Goal: Information Seeking & Learning: Compare options

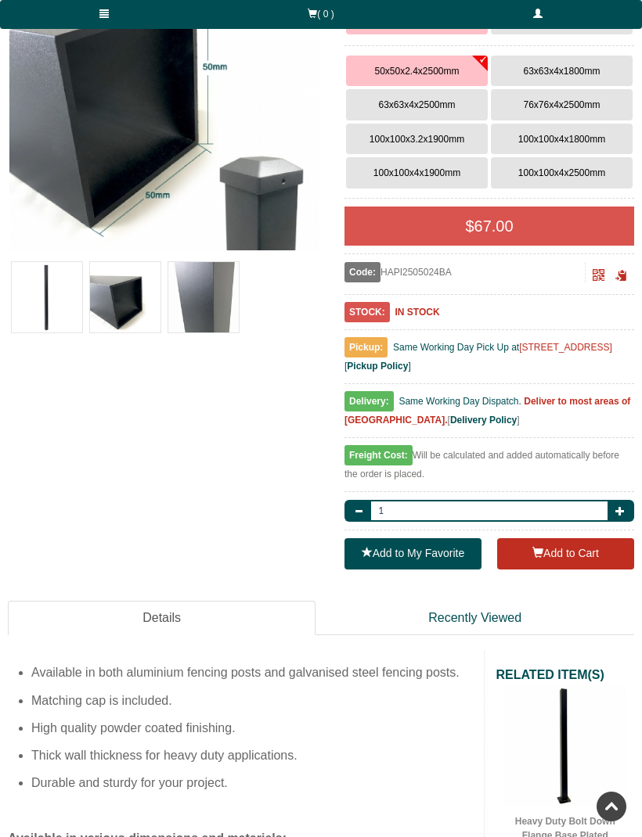
scroll to position [329, 0]
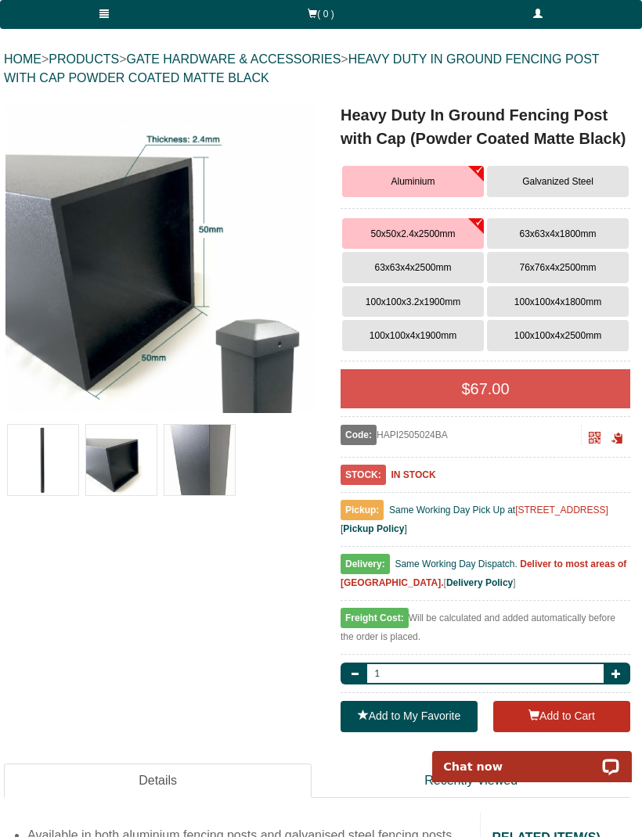
scroll to position [162, 4]
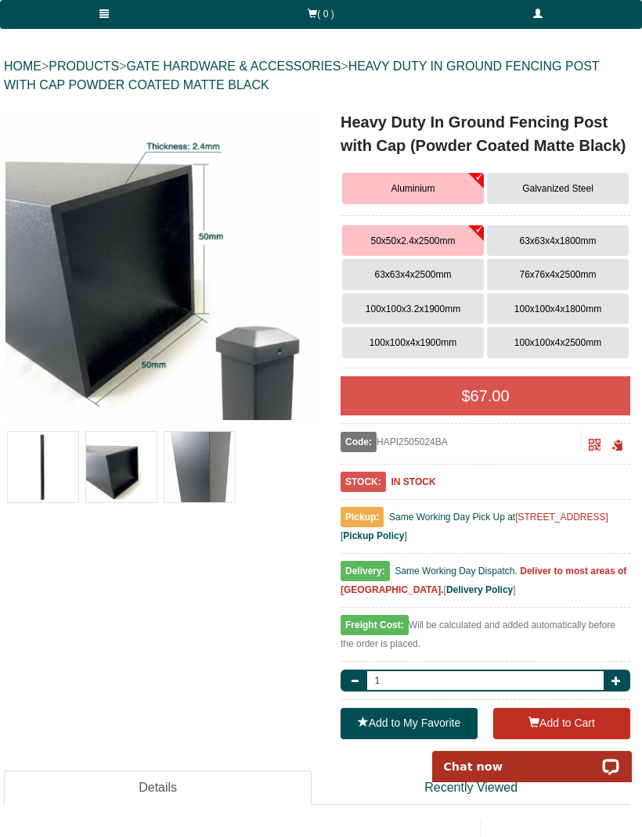
click at [558, 311] on span "100x100x4x1800mm" at bounding box center [557, 309] width 87 height 11
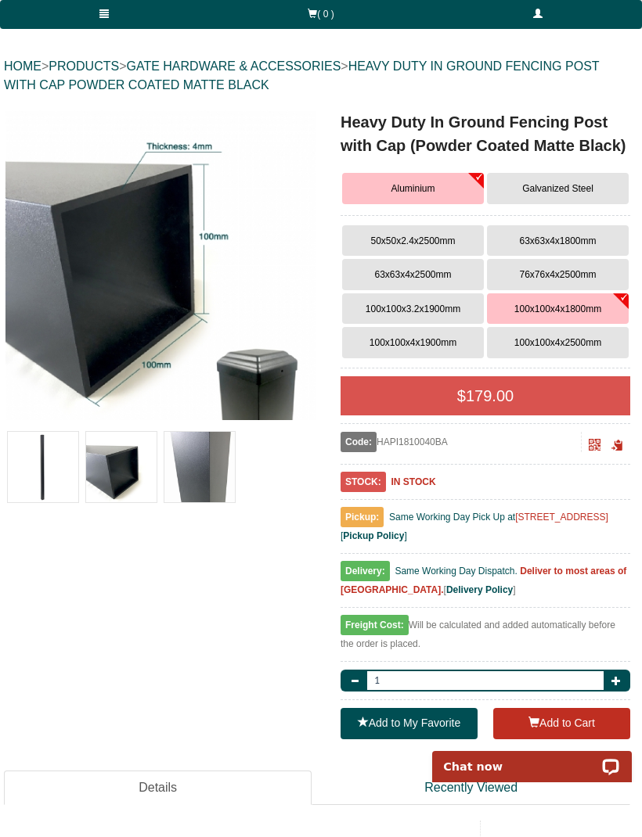
click at [425, 311] on span "100x100x3.2x1900mm" at bounding box center [412, 309] width 95 height 11
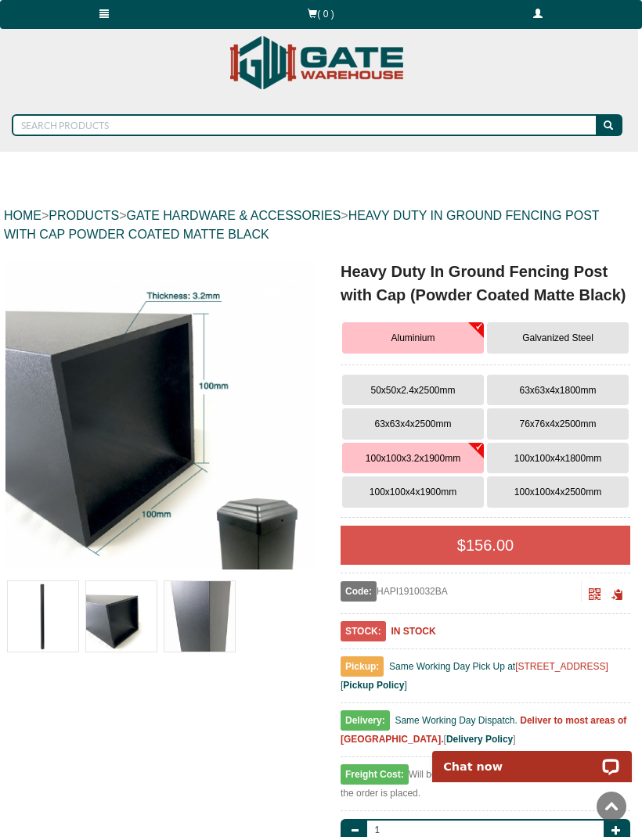
scroll to position [0, 4]
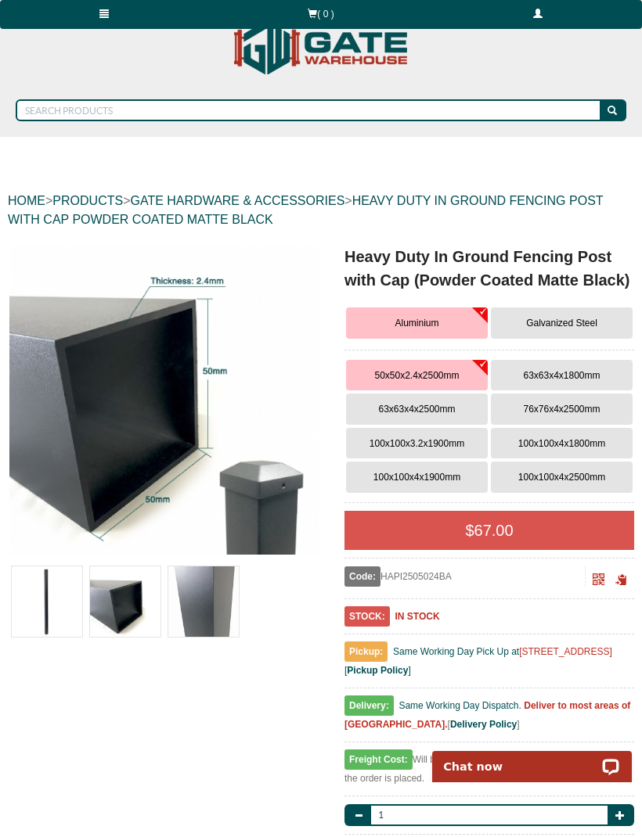
click at [567, 374] on span "63x63x4x1800mm" at bounding box center [561, 375] width 77 height 11
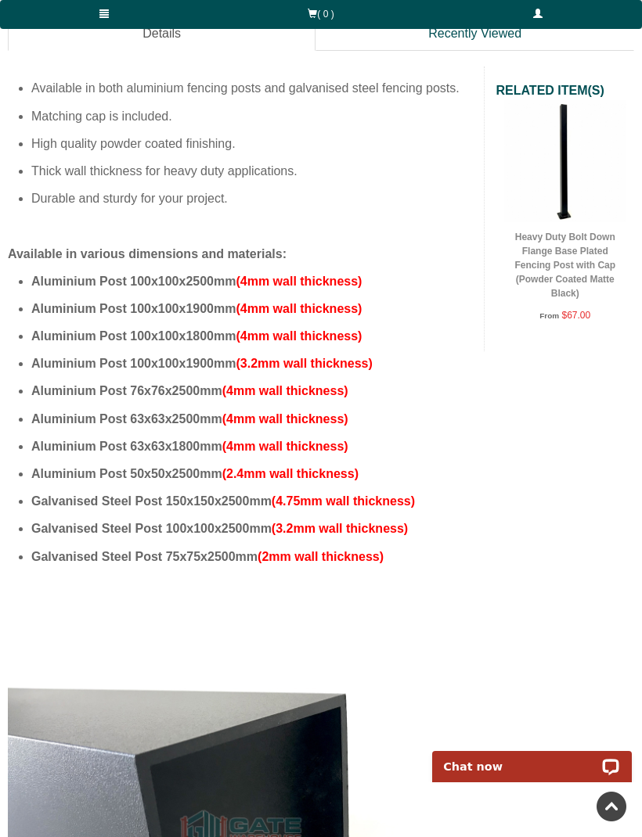
scroll to position [928, 0]
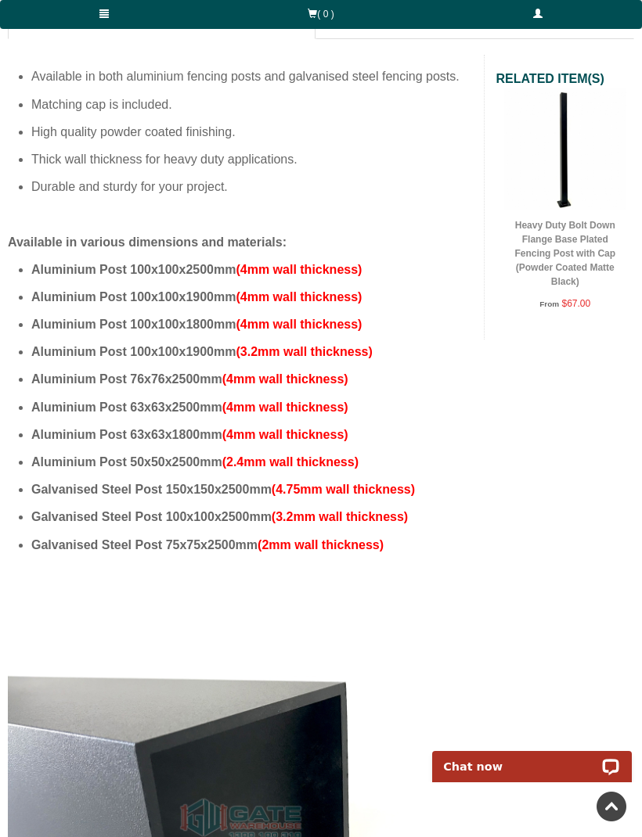
click at [144, 543] on span "Galvanised Steel Post 75x75x2500mm" at bounding box center [144, 544] width 226 height 13
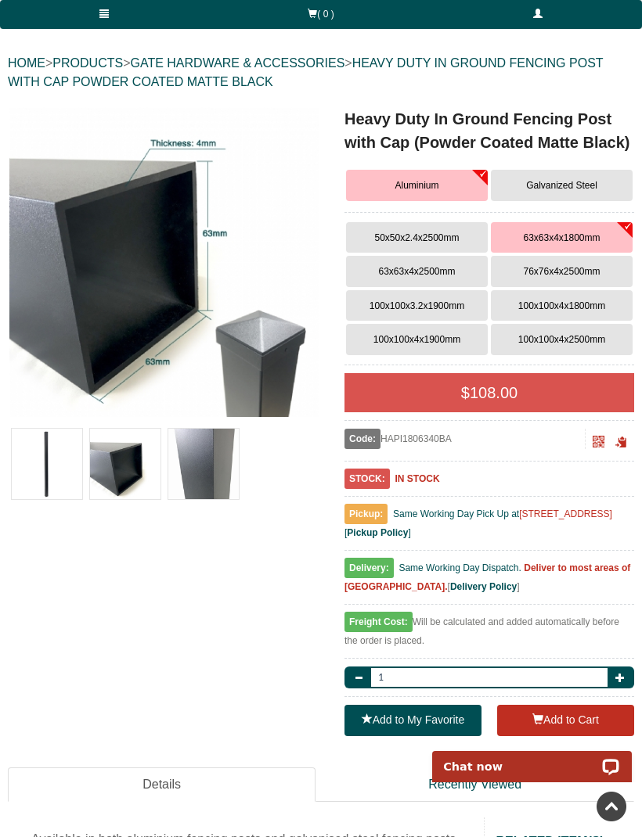
scroll to position [0, 0]
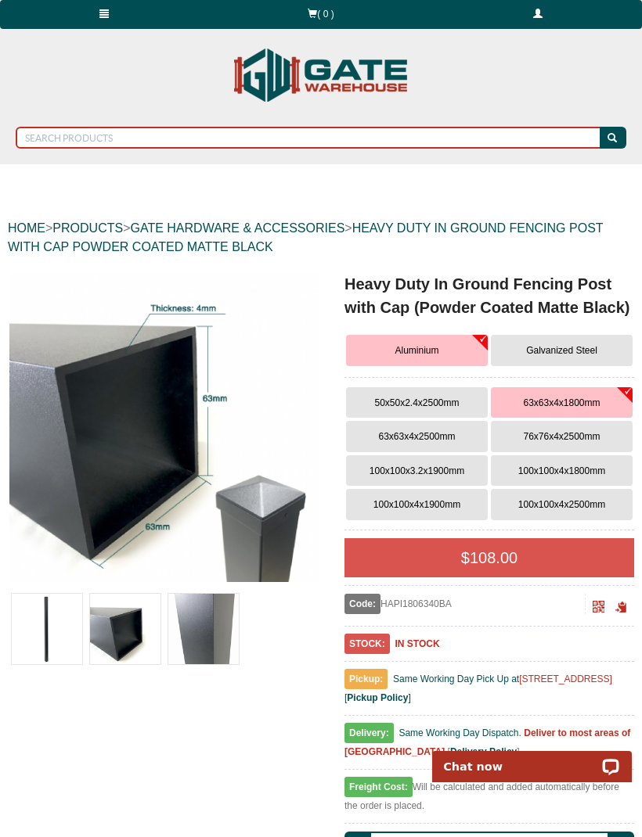
click at [52, 146] on input "text" at bounding box center [309, 138] width 586 height 22
type input "In ground fence posts"
click at [613, 138] on button "submit" at bounding box center [612, 138] width 27 height 22
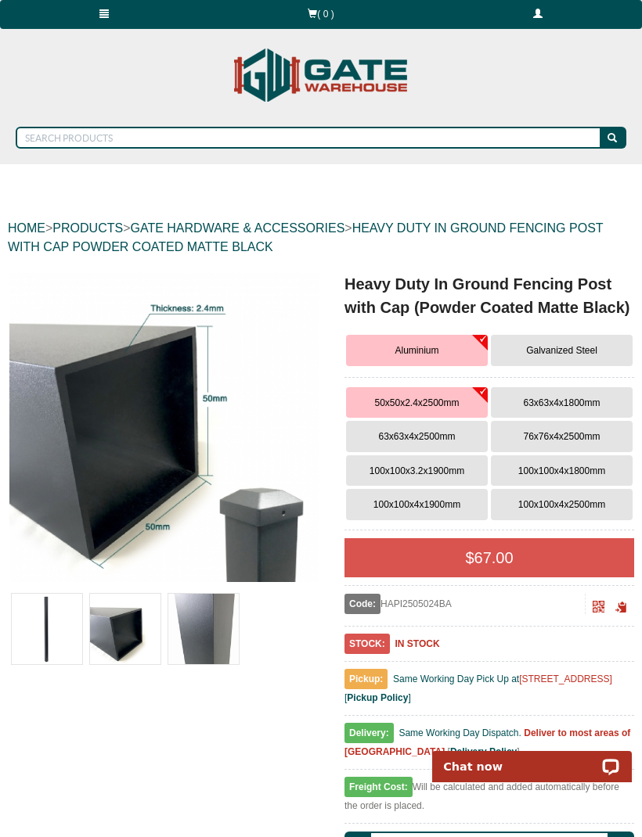
click at [560, 395] on button "63x63x4x1800mm" at bounding box center [562, 402] width 142 height 31
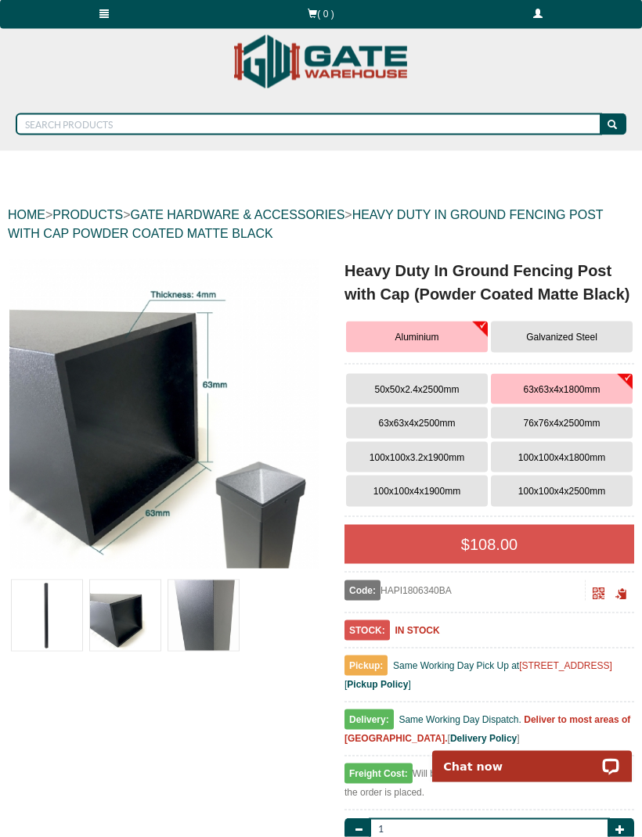
scroll to position [15, 0]
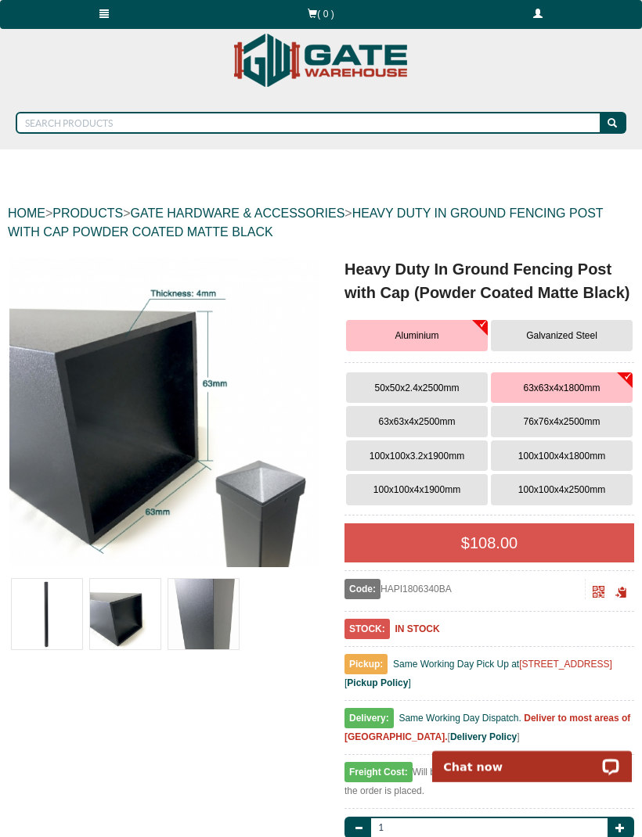
click at [422, 419] on span "63x63x4x2500mm" at bounding box center [416, 421] width 77 height 11
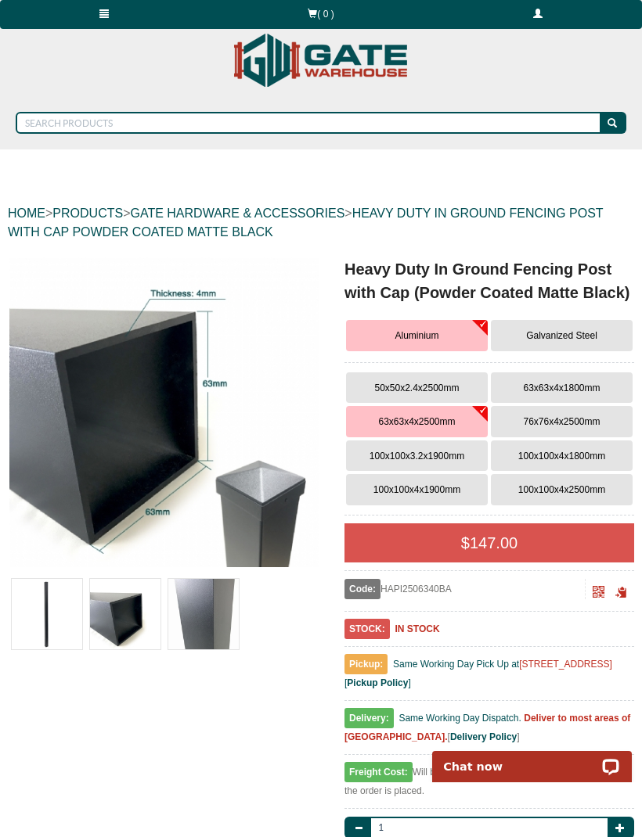
click at [566, 383] on span "63x63x4x1800mm" at bounding box center [561, 388] width 77 height 11
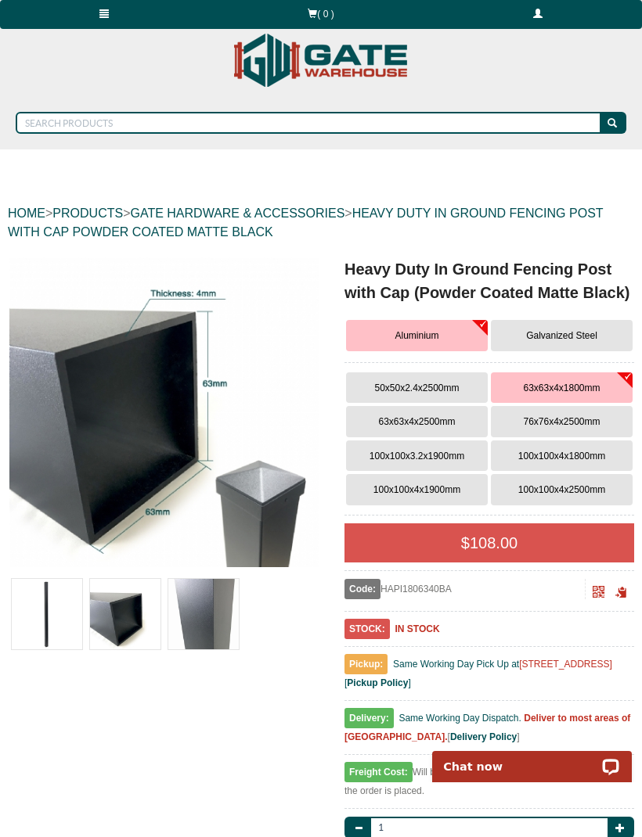
click at [566, 421] on span "76x76x4x2500mm" at bounding box center [561, 421] width 77 height 11
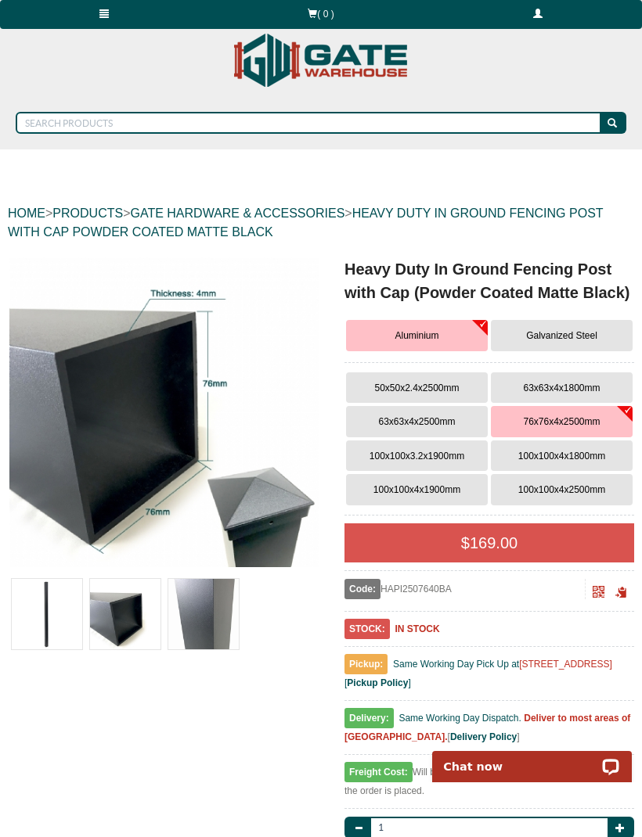
click at [563, 383] on span "63x63x4x1800mm" at bounding box center [561, 388] width 77 height 11
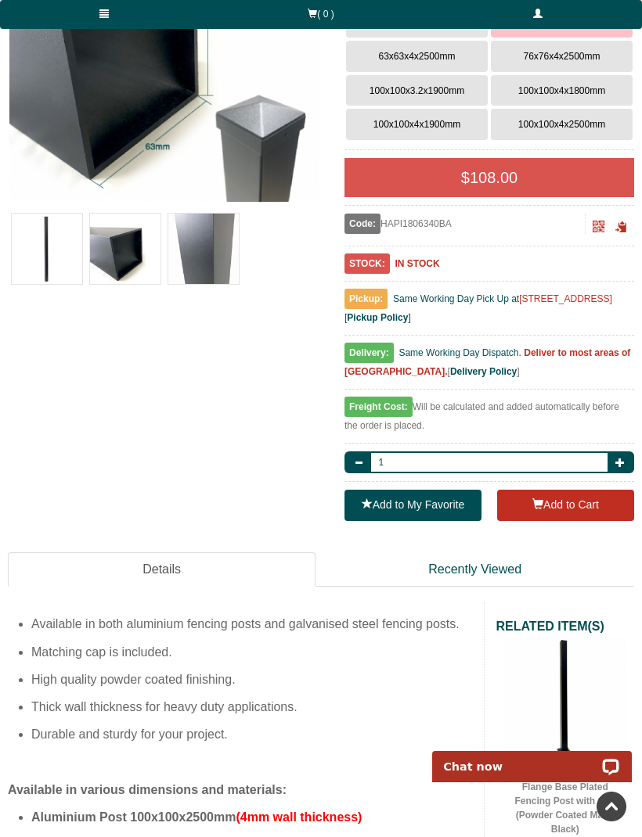
scroll to position [376, 0]
